Goal: Task Accomplishment & Management: Complete application form

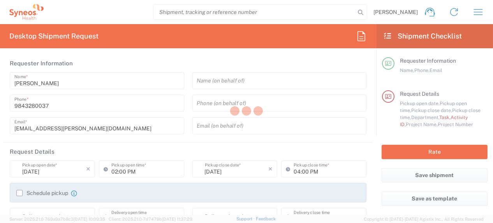
type input "[US_STATE]"
type input "[GEOGRAPHIC_DATA]"
type input "4510"
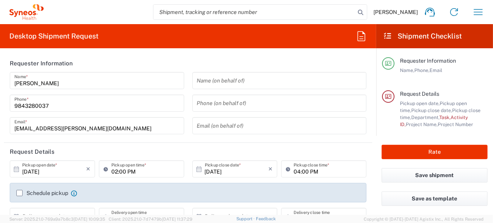
type input "Syneos Health, LLC-[GEOGRAPHIC_DATA] [GEOGRAPHIC_DATA] [GEOGRAPHIC_DATA]"
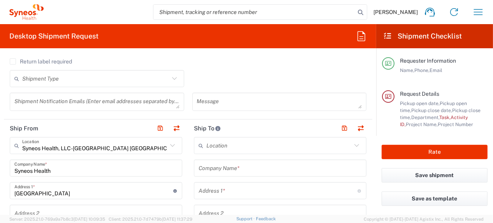
scroll to position [311, 0]
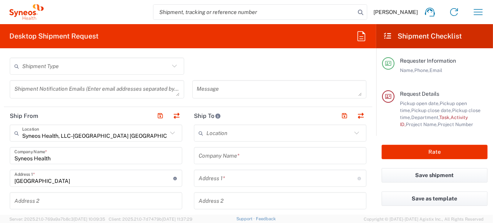
click at [249, 154] on input "text" at bounding box center [280, 156] width 163 height 14
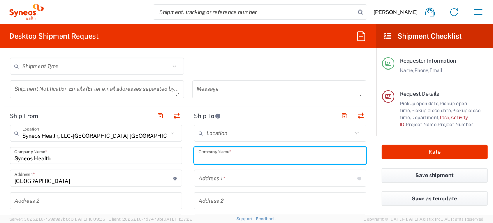
paste input "[PERSON_NAME][GEOGRAPHIC_DATA][STREET_ADDRESS] 919-455-1439"
drag, startPoint x: 205, startPoint y: 157, endPoint x: 158, endPoint y: 157, distance: 46.3
drag, startPoint x: 233, startPoint y: 158, endPoint x: 219, endPoint y: 157, distance: 14.0
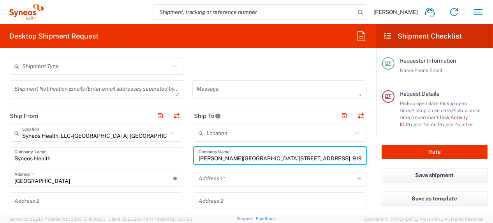
click at [219, 157] on input "[PERSON_NAME][GEOGRAPHIC_DATA][STREET_ADDRESS] 919-455-1439" at bounding box center [280, 156] width 163 height 14
drag, startPoint x: 234, startPoint y: 157, endPoint x: 370, endPoint y: 164, distance: 136.0
click at [370, 164] on form "Requester Information [PERSON_NAME] Name * [PHONE_NUMBER] Phone * [EMAIL_ADDRES…" at bounding box center [188, 135] width 376 height 160
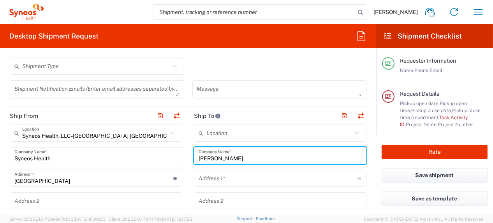
type input "[PERSON_NAME]"
click at [265, 181] on input "text" at bounding box center [278, 179] width 159 height 14
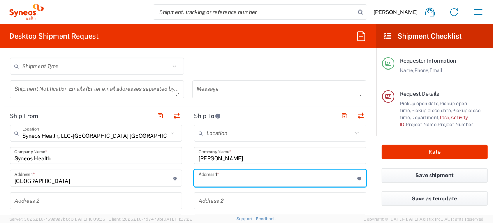
paste input "[STREET_ADDRESS] 919-455-1439"
drag, startPoint x: 242, startPoint y: 181, endPoint x: 357, endPoint y: 183, distance: 114.9
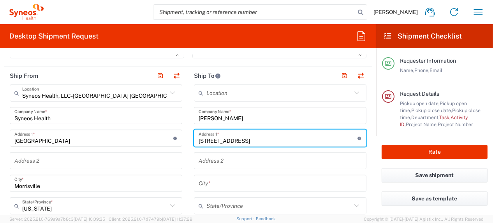
scroll to position [389, 0]
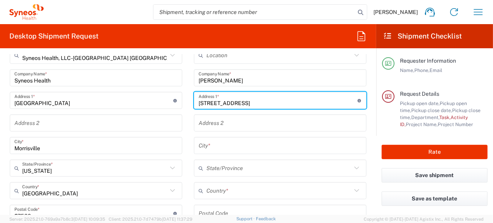
type input "[STREET_ADDRESS]"
click at [234, 123] on input "text" at bounding box center [280, 123] width 163 height 14
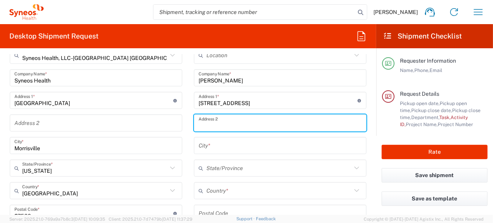
paste input ", [GEOGRAPHIC_DATA][STREET_ADDRESS] 919-455-1439"
drag, startPoint x: 219, startPoint y: 125, endPoint x: 310, endPoint y: 125, distance: 91.1
click at [310, 125] on input ", [GEOGRAPHIC_DATA][STREET_ADDRESS] 919-455-1439" at bounding box center [280, 123] width 163 height 14
type input ", Apt 104"
click at [260, 191] on input "text" at bounding box center [278, 191] width 145 height 14
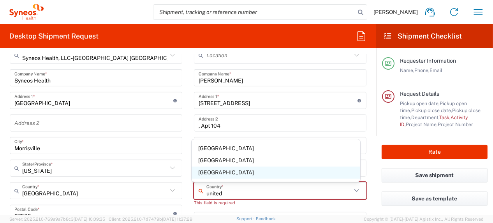
click at [209, 173] on span "[GEOGRAPHIC_DATA]" at bounding box center [276, 173] width 169 height 12
type input "[GEOGRAPHIC_DATA]"
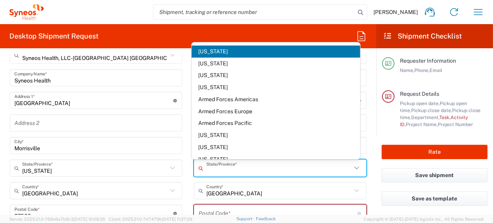
click at [225, 169] on input "text" at bounding box center [278, 169] width 145 height 14
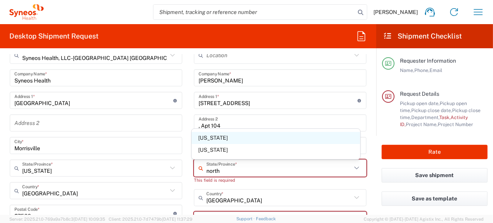
click at [212, 139] on span "[US_STATE]" at bounding box center [276, 138] width 169 height 12
type input "[US_STATE]"
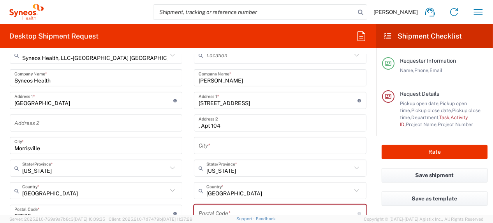
click at [225, 142] on input "text" at bounding box center [280, 146] width 163 height 14
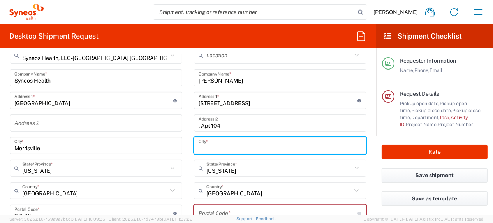
paste input "[GEOGRAPHIC_DATA] 919-455-1439"
drag, startPoint x: 215, startPoint y: 148, endPoint x: 313, endPoint y: 147, distance: 98.1
click at [313, 147] on input "[GEOGRAPHIC_DATA] 919-455-1439" at bounding box center [280, 146] width 163 height 14
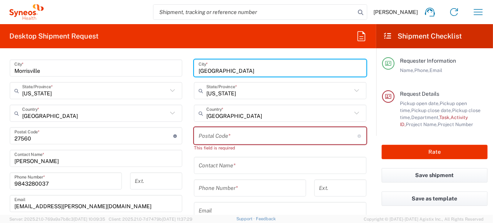
scroll to position [467, 0]
type input "[GEOGRAPHIC_DATA]"
click at [241, 139] on input "undefined" at bounding box center [278, 136] width 159 height 14
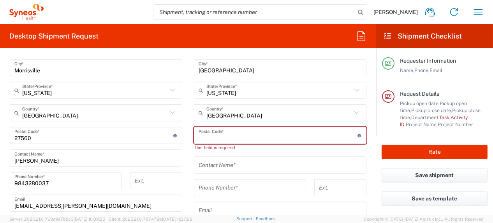
paste input ", NC 27613 919-455-1439"
drag, startPoint x: 207, startPoint y: 136, endPoint x: 182, endPoint y: 136, distance: 25.3
click at [182, 136] on div "Ship From Syneos Health, LLC-[GEOGRAPHIC_DATA] [GEOGRAPHIC_DATA] [GEOGRAPHIC_DA…" at bounding box center [188, 128] width 368 height 355
drag, startPoint x: 210, startPoint y: 137, endPoint x: 273, endPoint y: 140, distance: 62.3
click at [273, 140] on input "undefined" at bounding box center [278, 136] width 159 height 14
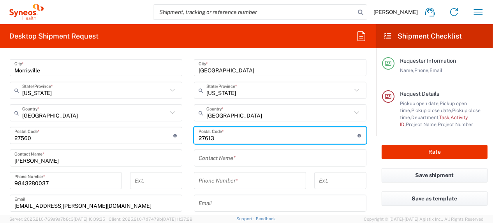
type input "27613"
click at [238, 179] on input "tel" at bounding box center [250, 181] width 103 height 14
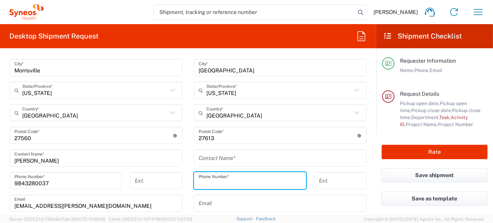
paste input "[PHONE_NUMBER]"
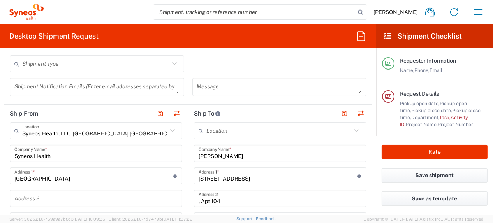
scroll to position [273, 0]
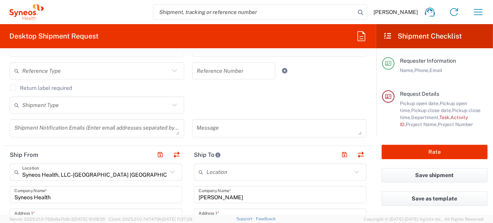
type input "[PHONE_NUMBER]"
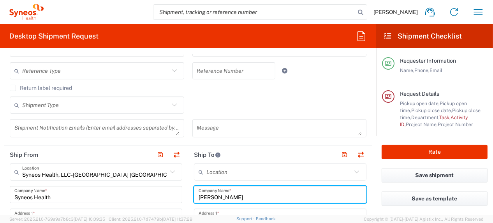
drag, startPoint x: 250, startPoint y: 200, endPoint x: 194, endPoint y: 201, distance: 56.5
click at [194, 201] on div "[PERSON_NAME] Company Name *" at bounding box center [280, 194] width 172 height 17
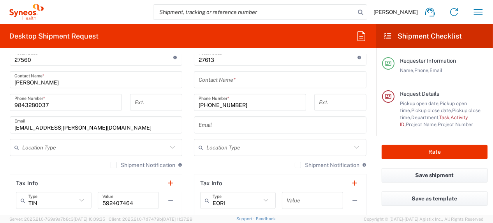
scroll to position [545, 0]
click at [223, 124] on input "text" at bounding box center [280, 126] width 163 height 14
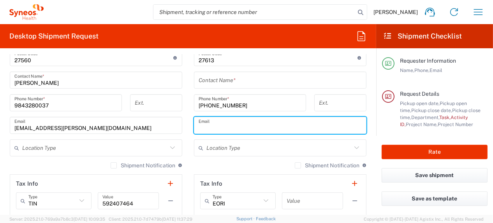
drag, startPoint x: 223, startPoint y: 123, endPoint x: 342, endPoint y: 92, distance: 123.2
click at [342, 92] on div "Location [PERSON_NAME] LLC-[GEOGRAPHIC_DATA] [GEOGRAPHIC_DATA] [GEOGRAPHIC_DATA…" at bounding box center [280, 54] width 172 height 327
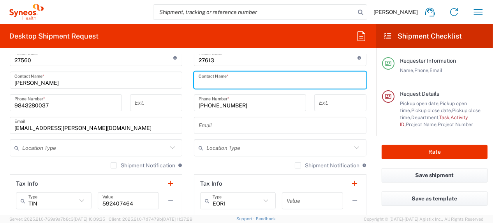
click at [250, 79] on input "text" at bounding box center [280, 81] width 163 height 14
paste input "[PERSON_NAME]"
type input "[PERSON_NAME]"
click at [219, 122] on input "text" at bounding box center [280, 126] width 163 height 14
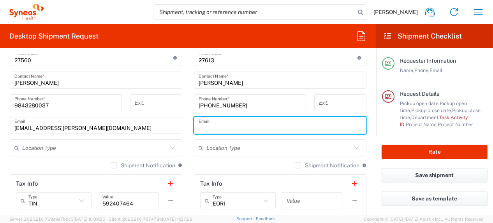
paste input "[PERSON_NAME]"
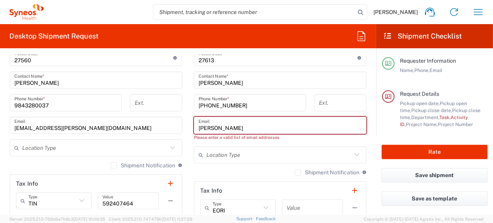
click at [215, 126] on input "[PERSON_NAME]" at bounding box center [280, 126] width 163 height 14
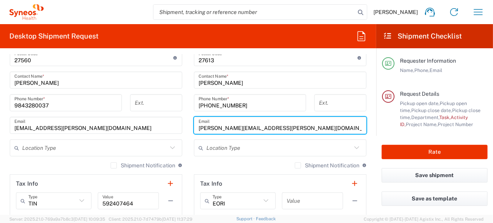
type input "[PERSON_NAME][EMAIL_ADDRESS][PERSON_NAME][DOMAIN_NAME]"
click at [246, 148] on input "text" at bounding box center [278, 148] width 145 height 14
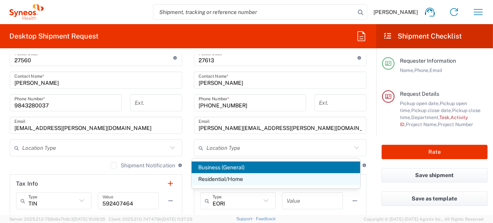
click at [240, 179] on span "Residential/Home" at bounding box center [276, 179] width 169 height 12
type input "Residential/Home"
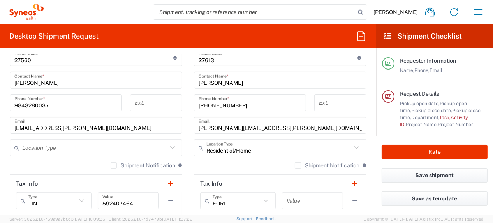
click at [72, 147] on input "text" at bounding box center [94, 148] width 145 height 14
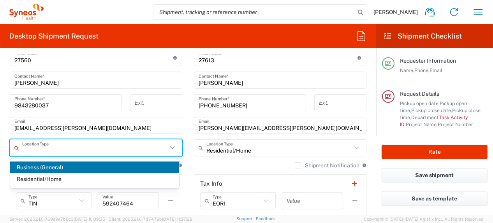
click at [65, 167] on span "Business (General)" at bounding box center [94, 168] width 169 height 12
type input "Business (General)"
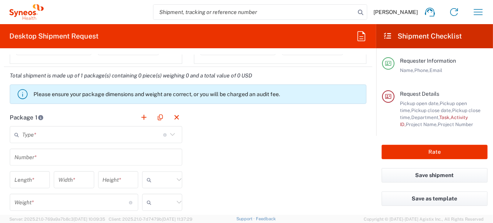
scroll to position [740, 0]
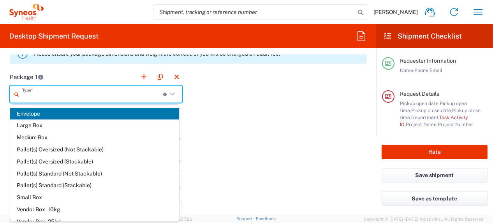
click at [103, 88] on input "text" at bounding box center [92, 95] width 141 height 14
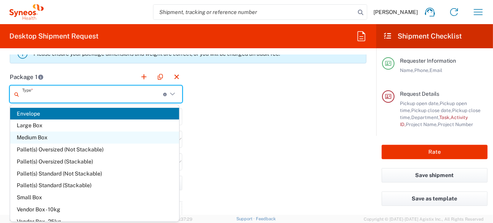
click at [83, 136] on span "Medium Box" at bounding box center [94, 138] width 169 height 12
type input "Medium Box"
type input "13"
type input "11.5"
type input "2.5"
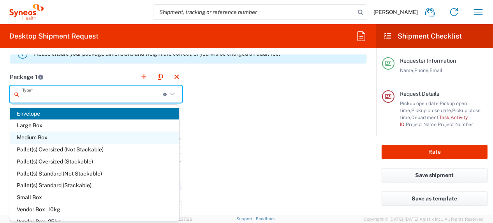
type input "in"
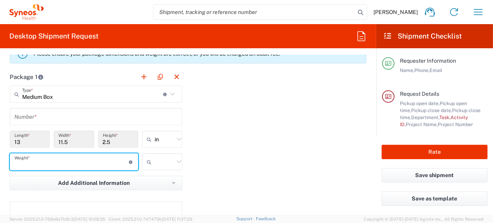
click at [43, 161] on input "number" at bounding box center [71, 162] width 115 height 14
type input "6"
click at [155, 164] on input "text" at bounding box center [164, 162] width 19 height 12
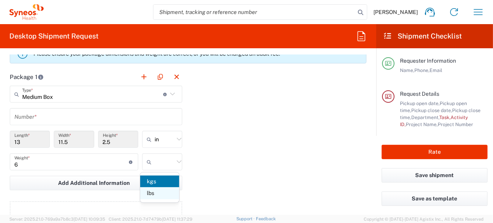
click at [159, 194] on span "lbs" at bounding box center [159, 193] width 39 height 12
type input "lbs"
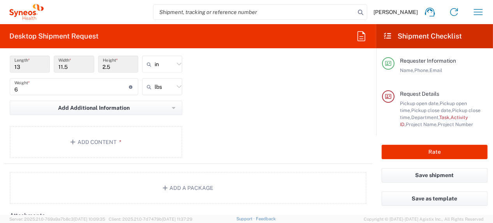
scroll to position [818, 0]
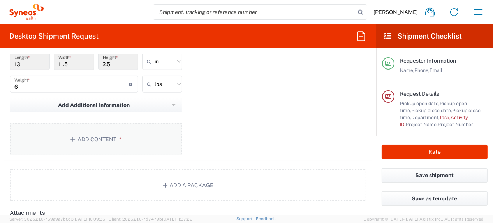
click at [104, 136] on button "Add Content *" at bounding box center [96, 139] width 172 height 32
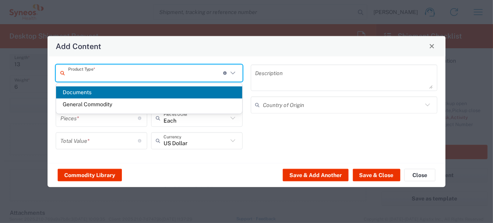
click at [112, 74] on input "text" at bounding box center [145, 73] width 155 height 14
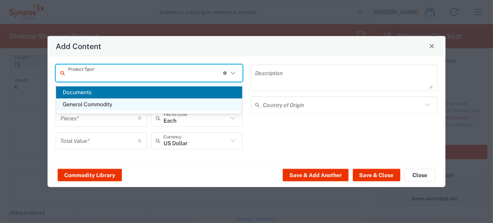
click at [109, 103] on span "General Commodity" at bounding box center [149, 104] width 186 height 12
type input "General Commodity"
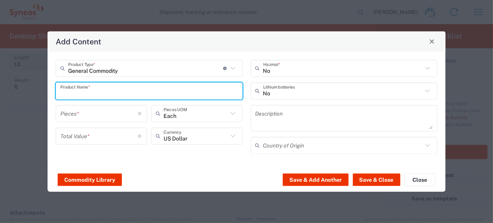
click at [103, 90] on input "text" at bounding box center [149, 91] width 178 height 14
drag, startPoint x: 129, startPoint y: 93, endPoint x: 18, endPoint y: 94, distance: 110.9
click at [18, 94] on div "Add Content General Commodity Product Type * Document: Paper document generated…" at bounding box center [246, 111] width 493 height 223
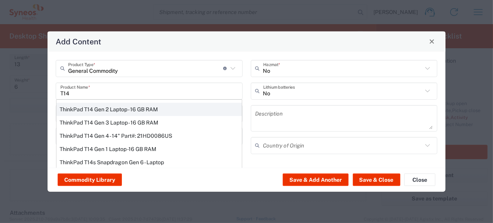
click at [117, 107] on div "ThinkPad T14 Gen 2 Laptop - 16 GB RAM" at bounding box center [148, 108] width 185 height 13
type input "ThinkPad T14 Gen 2 Laptop - 16 GB RAM"
type input "1"
type textarea "Intel Core i7-1156G7 vProÂ® Processor - 14"- 16 GB RAM - 512 GB SSD"
type input "[GEOGRAPHIC_DATA]"
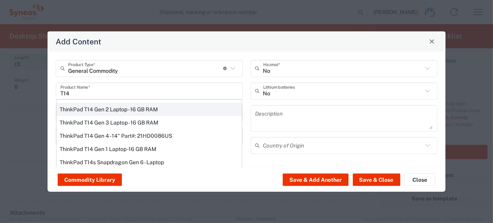
type input "Yes"
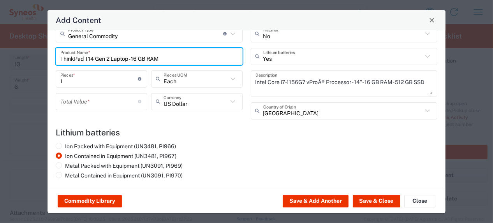
scroll to position [14, 0]
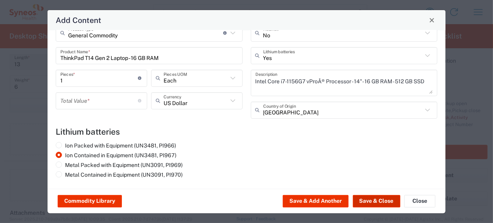
click at [383, 201] on button "Save & Close" at bounding box center [376, 201] width 47 height 12
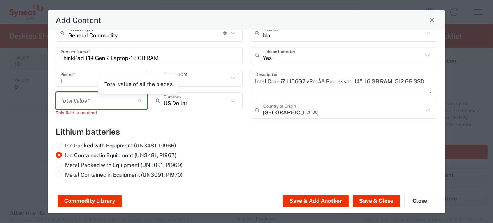
click at [125, 102] on input "number" at bounding box center [99, 101] width 78 height 14
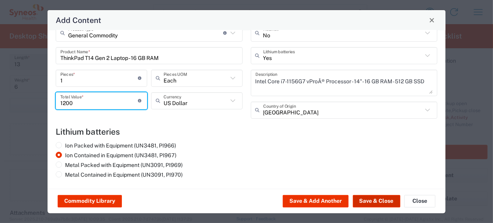
type input "1200"
click at [383, 204] on button "Save & Close" at bounding box center [376, 201] width 47 height 12
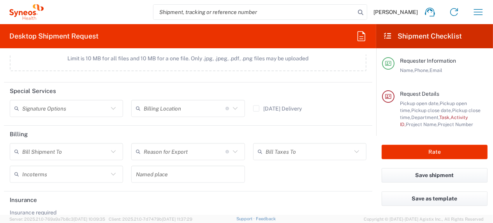
scroll to position [1051, 0]
click at [111, 107] on icon at bounding box center [113, 108] width 10 height 10
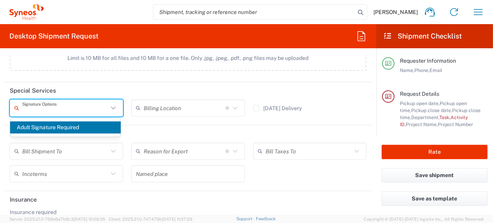
click at [77, 128] on span "Adult Signature Required" at bounding box center [65, 127] width 111 height 12
type input "Adult Signature Required"
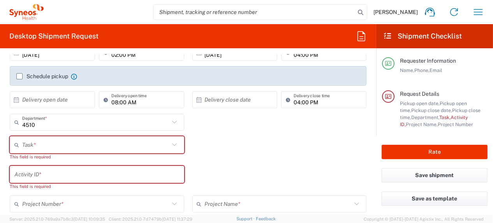
scroll to position [156, 0]
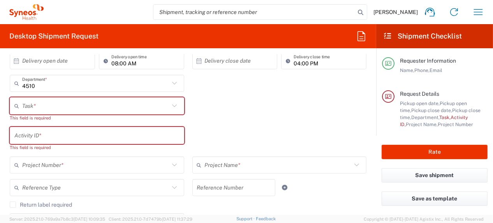
click at [57, 105] on input "text" at bounding box center [95, 106] width 147 height 14
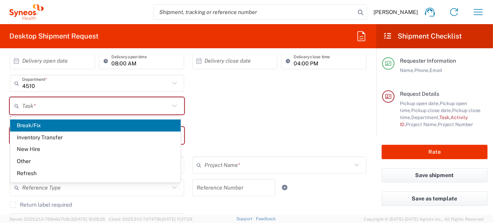
click at [37, 126] on span "Break/Fix" at bounding box center [95, 126] width 171 height 12
type input "Break/Fix"
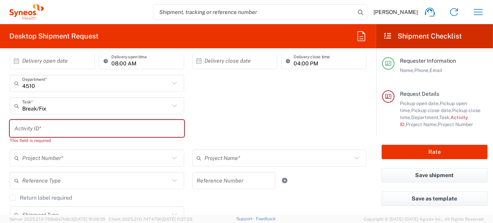
click at [53, 132] on input "text" at bounding box center [96, 129] width 165 height 14
paste input "INC2668598"
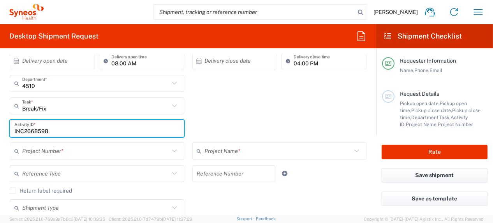
type input "INC2668598"
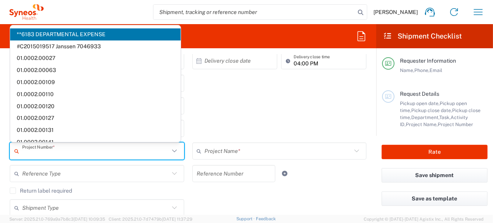
click at [109, 151] on input "text" at bounding box center [95, 151] width 147 height 14
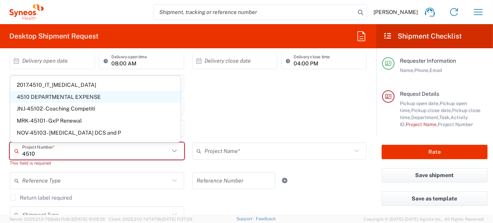
click at [98, 96] on span "4510 DEPARTMENTAL EXPENSE" at bounding box center [95, 97] width 171 height 12
type input "4510 DEPARTMENTAL EXPENSE"
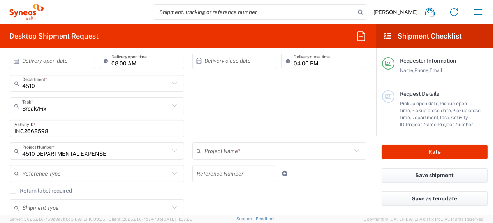
type input "4510 DEPARTMENTAL EXPENSE"
click at [76, 177] on input "text" at bounding box center [95, 174] width 147 height 14
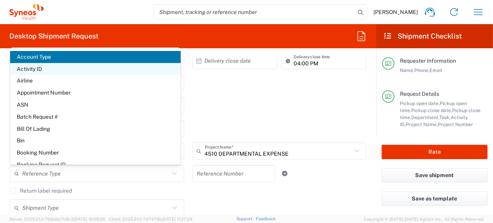
click at [46, 65] on span "Activity ID" at bounding box center [95, 69] width 171 height 12
type input "Activity ID"
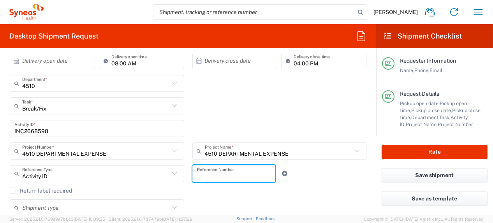
click at [205, 172] on input "text" at bounding box center [234, 174] width 74 height 14
paste input "INC2668598"
type input "INC2668598"
click at [15, 189] on label "Return label required" at bounding box center [41, 191] width 62 height 6
click at [13, 191] on input "Return label required" at bounding box center [13, 191] width 0 height 0
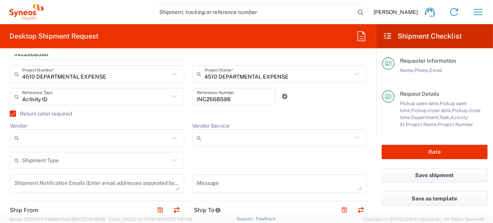
scroll to position [234, 0]
click at [98, 140] on input "Vendor" at bounding box center [95, 137] width 147 height 12
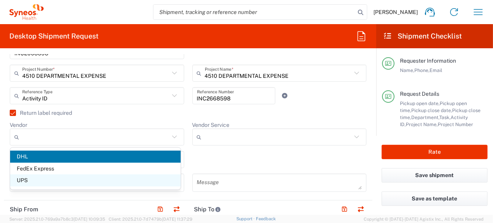
click at [89, 181] on span "UPS" at bounding box center [95, 180] width 171 height 12
type input "UPS"
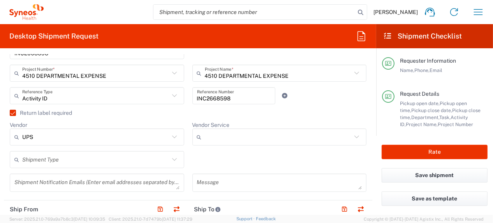
click at [227, 138] on input "Vendor Service" at bounding box center [278, 137] width 147 height 12
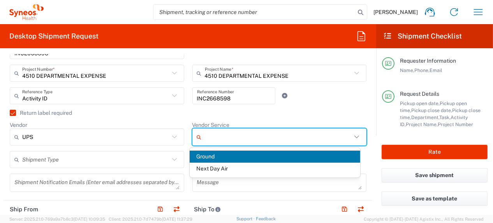
click at [231, 156] on span "Ground" at bounding box center [275, 157] width 171 height 12
type input "Ground"
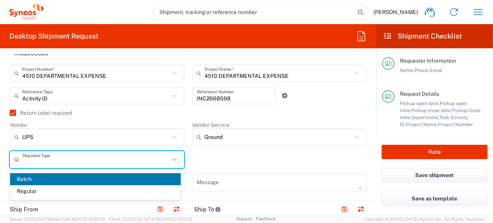
click at [113, 160] on input "text" at bounding box center [95, 160] width 147 height 14
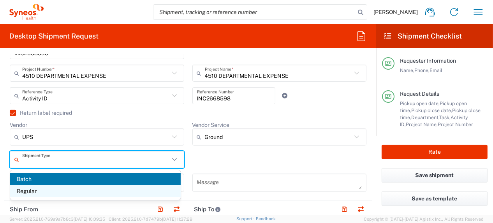
click at [85, 188] on span "Regular" at bounding box center [95, 191] width 171 height 12
type input "Regular"
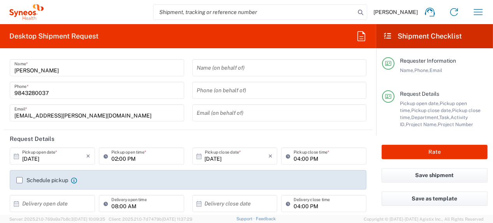
scroll to position [0, 0]
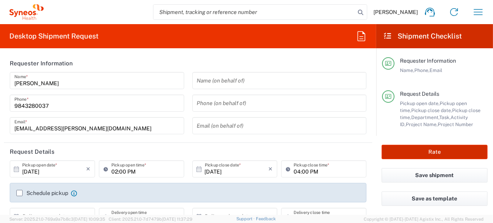
click at [442, 153] on button "Rate" at bounding box center [435, 152] width 106 height 14
type input "4510"
type input "4510 DEPARTMENTAL EXPENSE"
click at [435, 152] on button "Rate" at bounding box center [435, 152] width 106 height 14
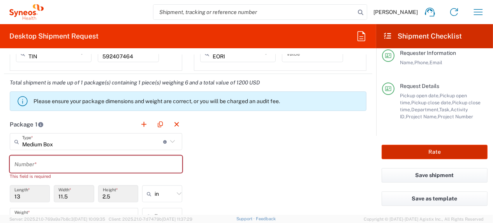
scroll to position [740, 0]
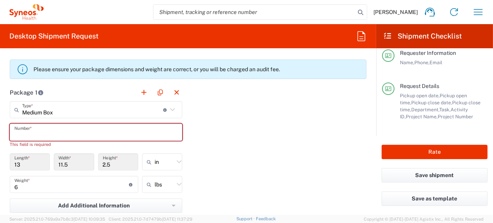
click at [66, 134] on input "text" at bounding box center [95, 133] width 163 height 14
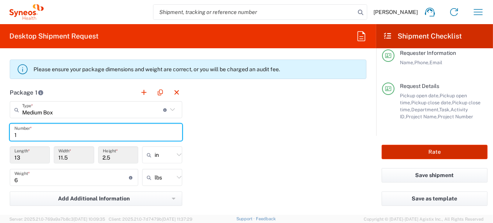
type input "1"
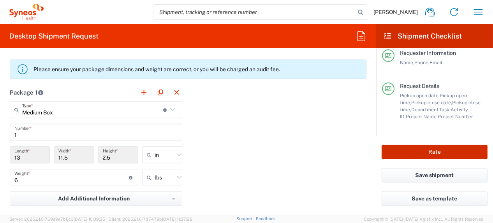
click at [441, 151] on button "Rate" at bounding box center [435, 152] width 106 height 14
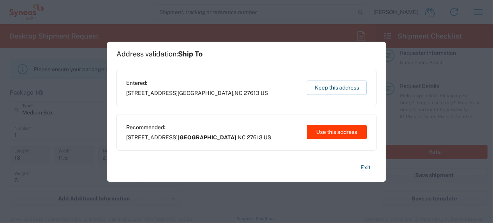
click at [358, 130] on button "Use this address" at bounding box center [337, 132] width 60 height 14
type input "[GEOGRAPHIC_DATA]"
type input "[US_STATE]"
type input "[GEOGRAPHIC_DATA]"
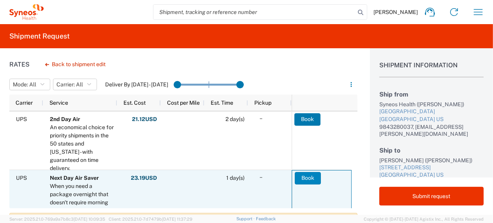
click at [311, 176] on button "Book" at bounding box center [308, 178] width 26 height 12
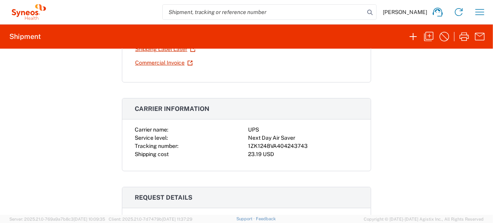
scroll to position [195, 0]
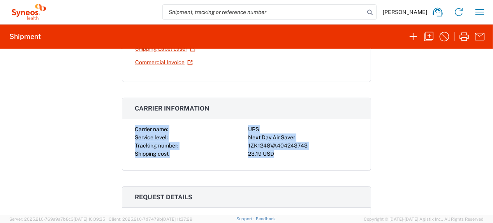
drag, startPoint x: 131, startPoint y: 130, endPoint x: 306, endPoint y: 152, distance: 176.5
click at [306, 152] on div "Carrier name: UPS Service level: Next Day Air Saver Tracking number: 1ZK1248VA4…" at bounding box center [246, 147] width 248 height 45
drag, startPoint x: 306, startPoint y: 152, endPoint x: 275, endPoint y: 139, distance: 33.8
copy div "Carrier name: UPS Service level: Next Day Air Saver Tracking number: 1ZK1248VA4…"
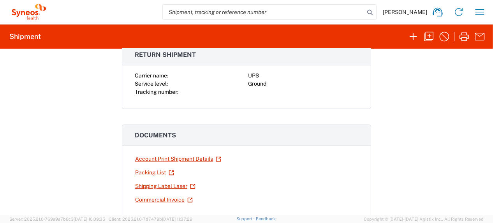
scroll to position [39, 0]
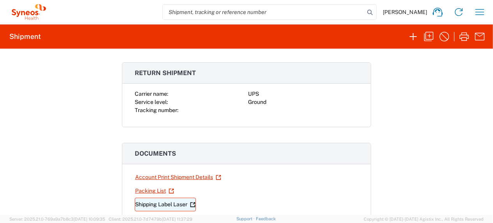
click at [171, 204] on link "Shipping Label Laser" at bounding box center [165, 205] width 61 height 14
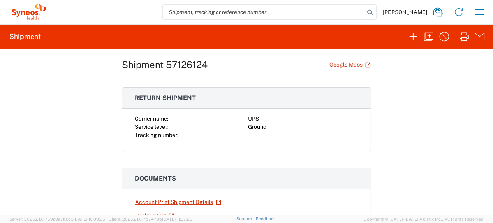
scroll to position [0, 0]
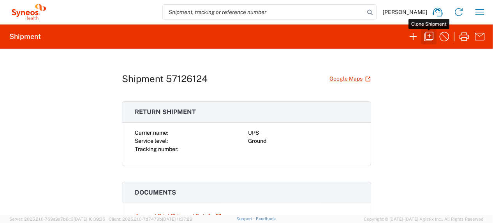
click at [431, 36] on icon "button" at bounding box center [428, 36] width 12 height 12
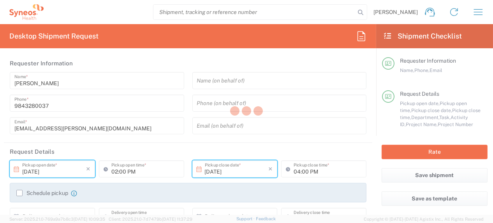
type input "[US_STATE]"
type input "Medium Box"
type input "4510"
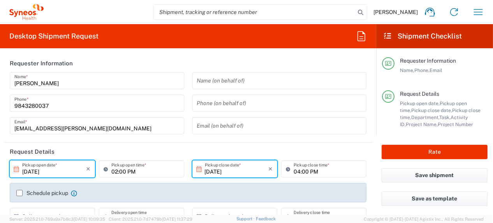
type input "4510 DEPARTMENTAL EXPENSE"
type input "Ground"
type input "4510 DEPARTMENTAL EXPENSE"
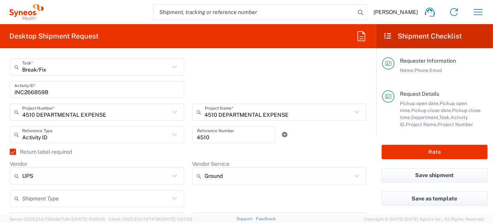
scroll to position [234, 0]
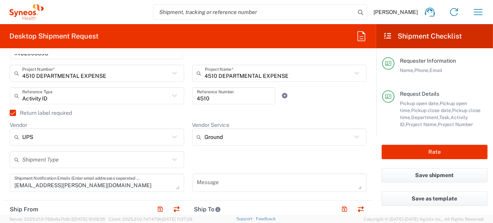
click at [12, 111] on label "Return label required" at bounding box center [41, 113] width 62 height 6
click at [9, 113] on input "Return label required" at bounding box center [9, 113] width 0 height 0
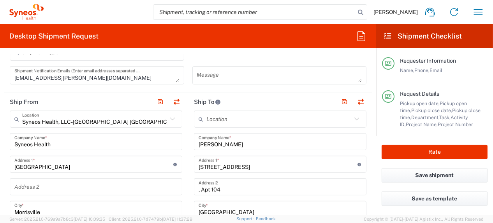
scroll to position [350, 0]
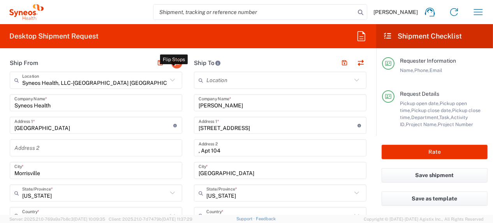
click at [173, 63] on button "button" at bounding box center [176, 63] width 11 height 11
type input "[PERSON_NAME]"
type input "[STREET_ADDRESS]"
type input ", Apt 104"
type input "[GEOGRAPHIC_DATA]"
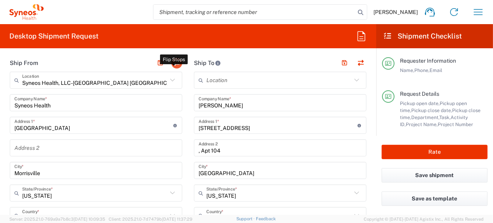
type input "27613"
type input "[PERSON_NAME]"
type input "[PHONE_NUMBER]"
type input "[PERSON_NAME][EMAIL_ADDRESS][PERSON_NAME][DOMAIN_NAME]"
type input "Residential/Home"
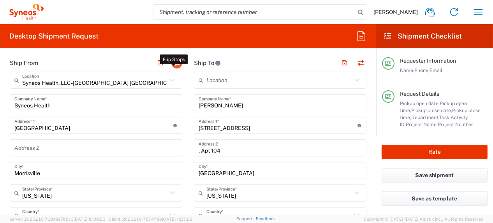
type input "EORI"
type input "Syneos Health, LLC-[GEOGRAPHIC_DATA] [GEOGRAPHIC_DATA] [GEOGRAPHIC_DATA]"
type input "Syneos Health"
type input "[GEOGRAPHIC_DATA]"
type input "Morrisville"
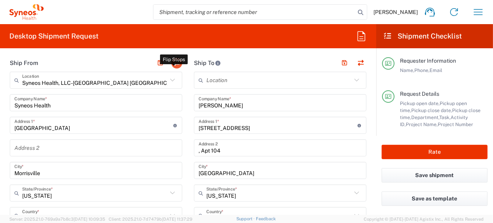
type input "27560"
type input "[PERSON_NAME]"
type input "9843280037"
type input "[EMAIL_ADDRESS][PERSON_NAME][DOMAIN_NAME]"
type input "Business (General)"
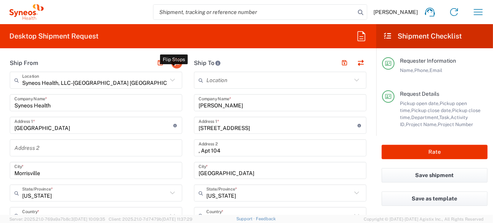
type input "TIN"
type input "592407464"
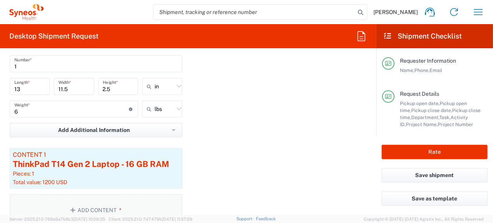
scroll to position [818, 0]
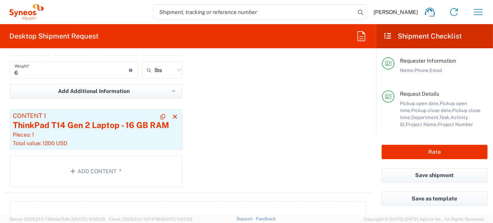
click at [100, 127] on div "ThinkPad T14 Gen 2 Laptop - 16 GB RAM" at bounding box center [96, 126] width 166 height 12
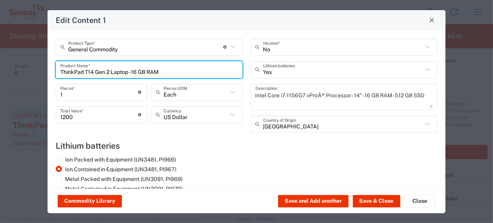
drag, startPoint x: 164, startPoint y: 74, endPoint x: 55, endPoint y: 74, distance: 109.0
click at [55, 74] on div "General Commodity Product Type * Document: Paper document generated internally …" at bounding box center [149, 89] width 195 height 100
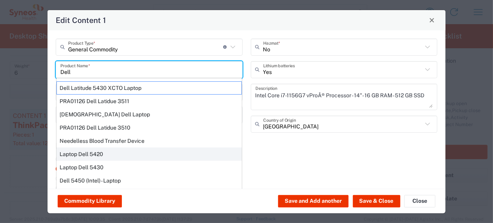
click at [108, 153] on div "Laptop Dell 5420" at bounding box center [148, 154] width 185 height 13
type input "Laptop Dell 5420"
type textarea "Laptop Latitude Dell 5420"
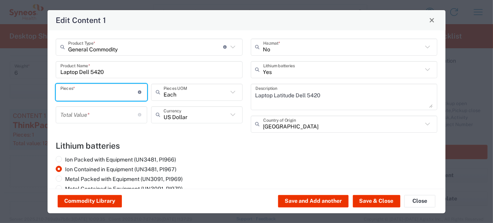
click at [116, 95] on input "number" at bounding box center [99, 92] width 78 height 14
type input "1"
click at [111, 118] on input "number" at bounding box center [99, 115] width 78 height 14
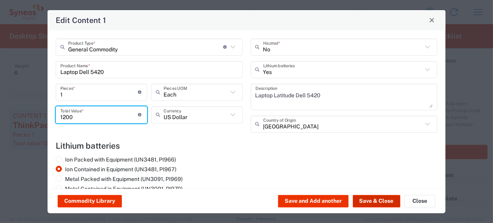
type input "1200"
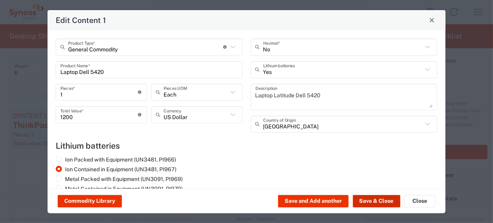
click at [376, 201] on button "Save & Close" at bounding box center [376, 201] width 47 height 12
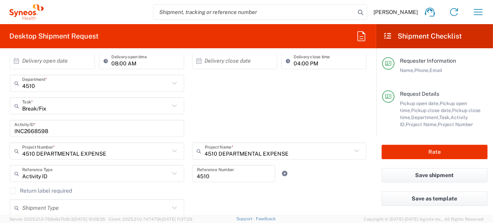
scroll to position [156, 0]
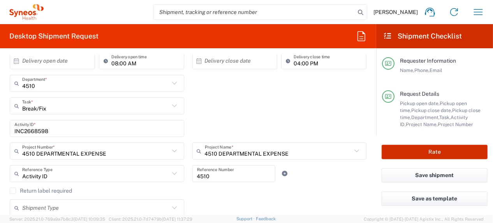
click at [438, 153] on button "Rate" at bounding box center [435, 152] width 106 height 14
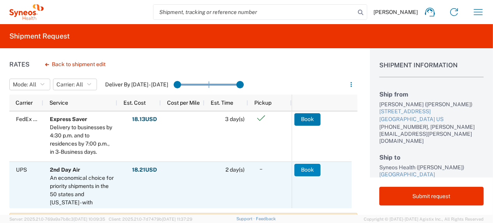
click at [311, 173] on button "Book" at bounding box center [307, 170] width 26 height 12
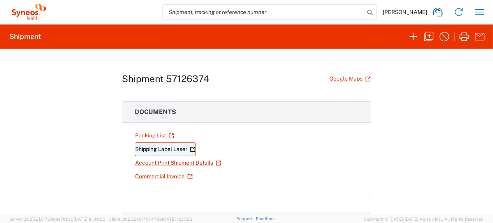
click at [162, 148] on link "Shipping Label Laser" at bounding box center [165, 149] width 61 height 14
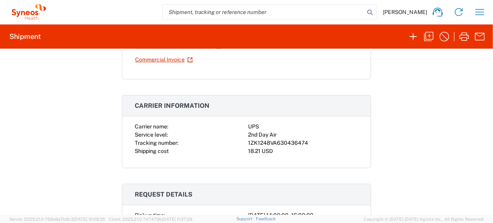
scroll to position [156, 0]
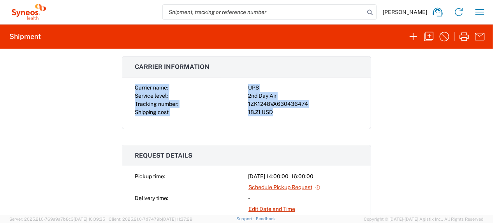
drag, startPoint x: 128, startPoint y: 87, endPoint x: 313, endPoint y: 111, distance: 186.9
click at [313, 111] on div "Carrier name: UPS Service level: 2nd Day Air Tracking number: 1ZK1248VA63043647…" at bounding box center [246, 106] width 248 height 45
drag, startPoint x: 313, startPoint y: 111, endPoint x: 263, endPoint y: 106, distance: 50.9
copy div "Carrier name: UPS Service level: 2nd Day Air Tracking number: 1ZK1248VA63043647…"
